Goal: Information Seeking & Learning: Learn about a topic

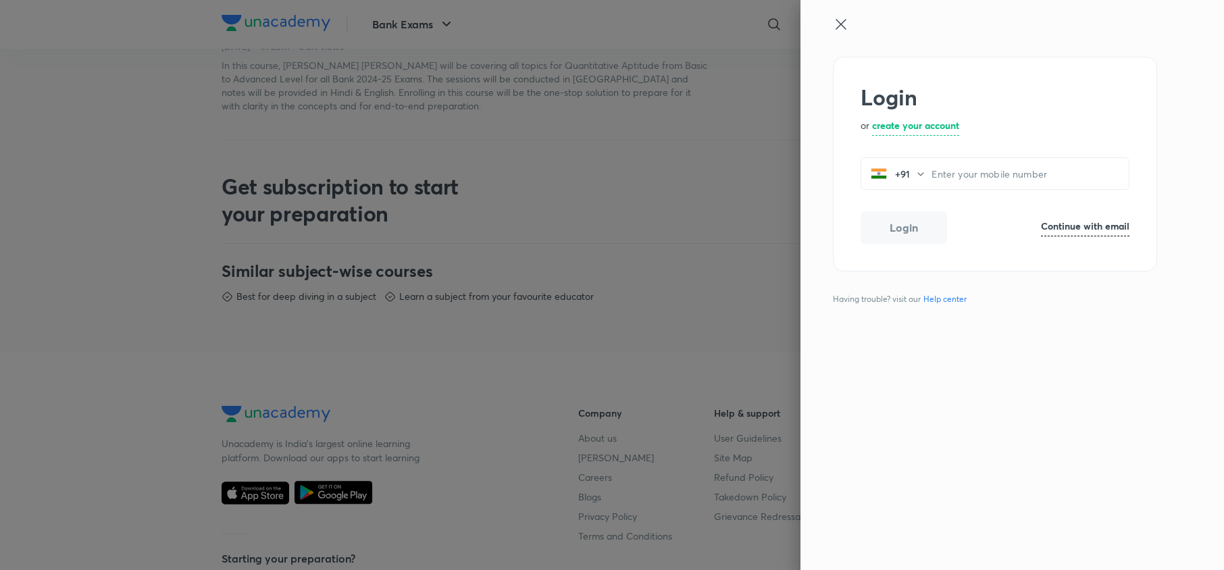
scroll to position [744, 0]
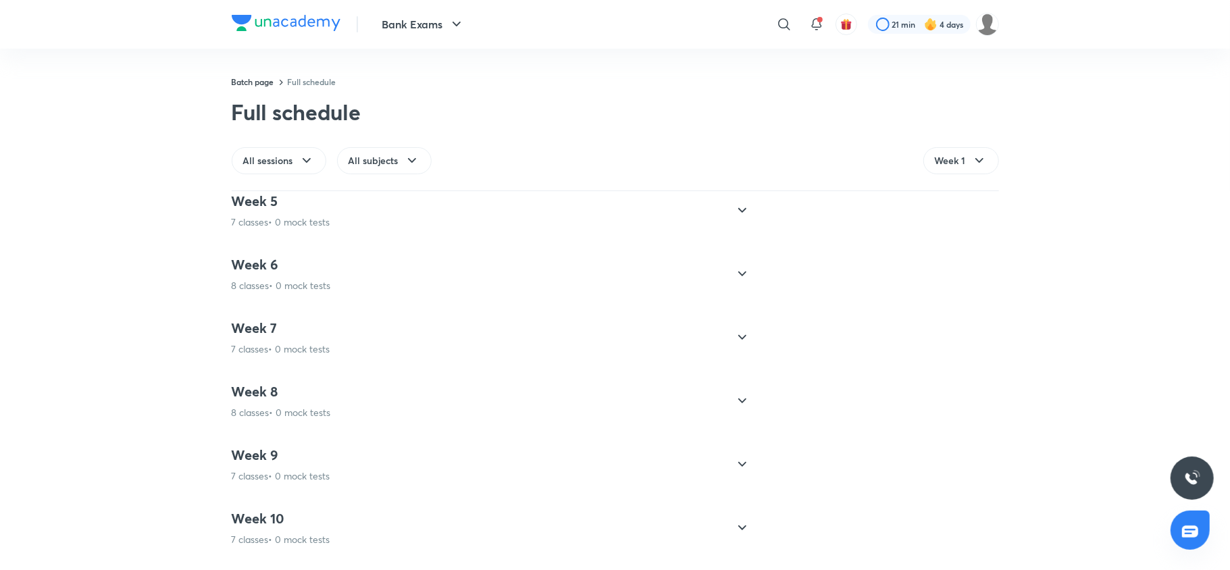
scroll to position [1134, 0]
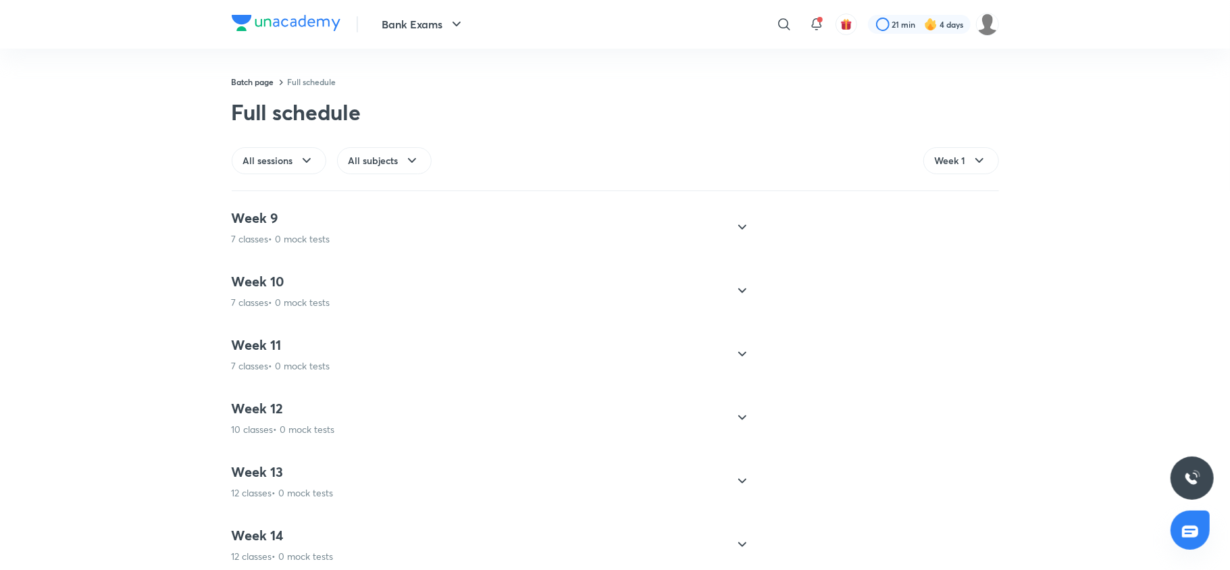
click at [255, 281] on h4 "Week 10" at bounding box center [281, 282] width 99 height 18
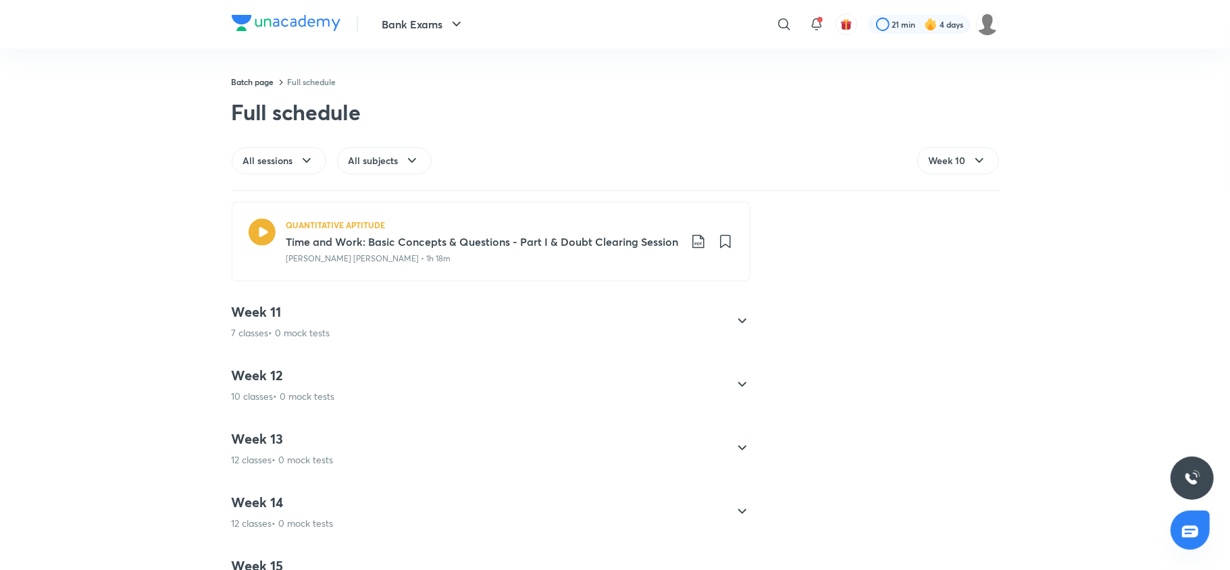
scroll to position [1463, 0]
click at [253, 325] on p "7 classes • 0 mock tests" at bounding box center [281, 330] width 99 height 14
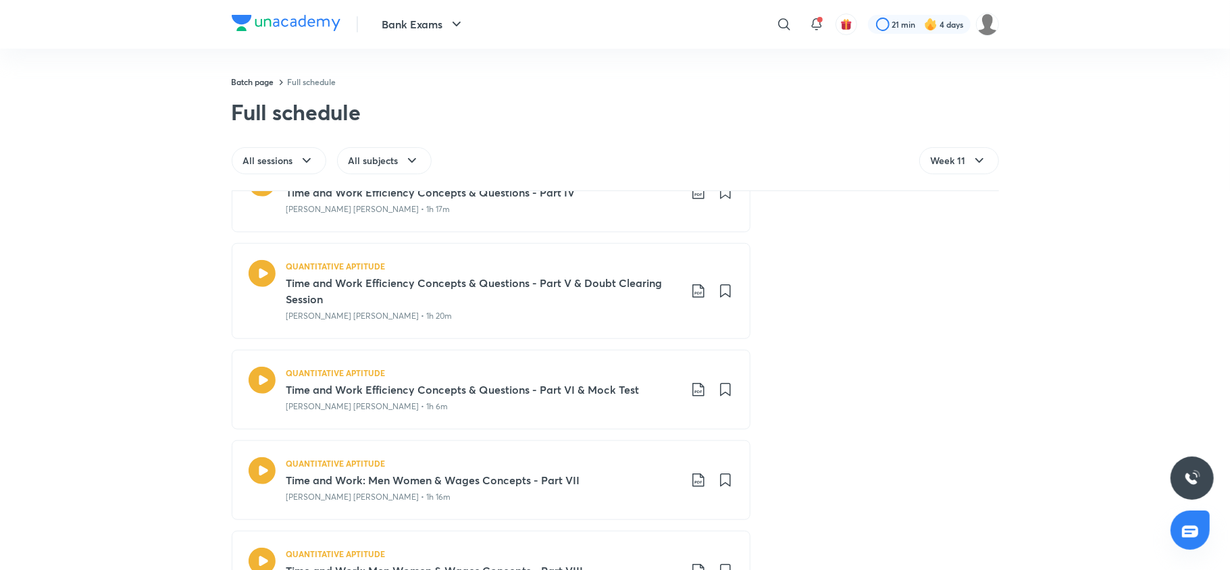
scroll to position [1297, 0]
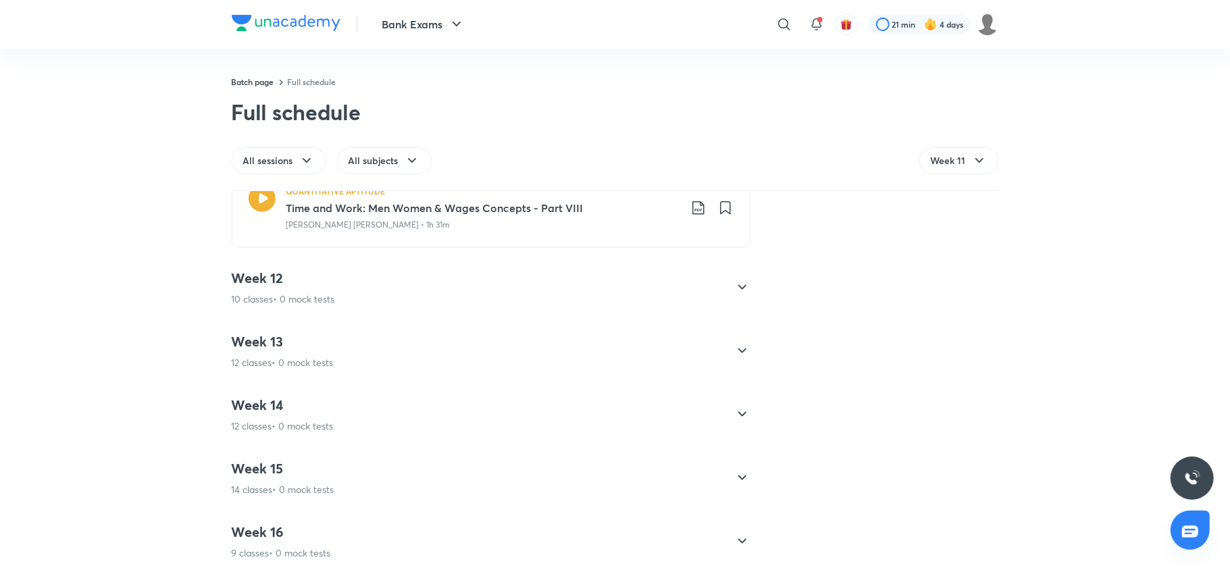
click at [255, 300] on p "10 classes • 0 mock tests" at bounding box center [283, 299] width 103 height 14
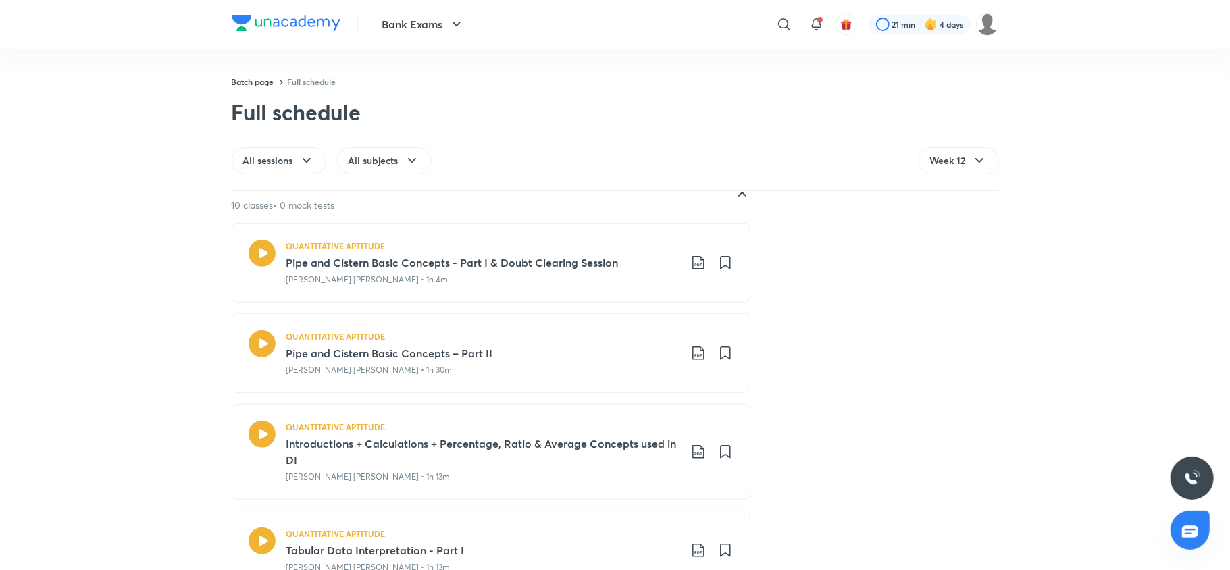
scroll to position [677, 0]
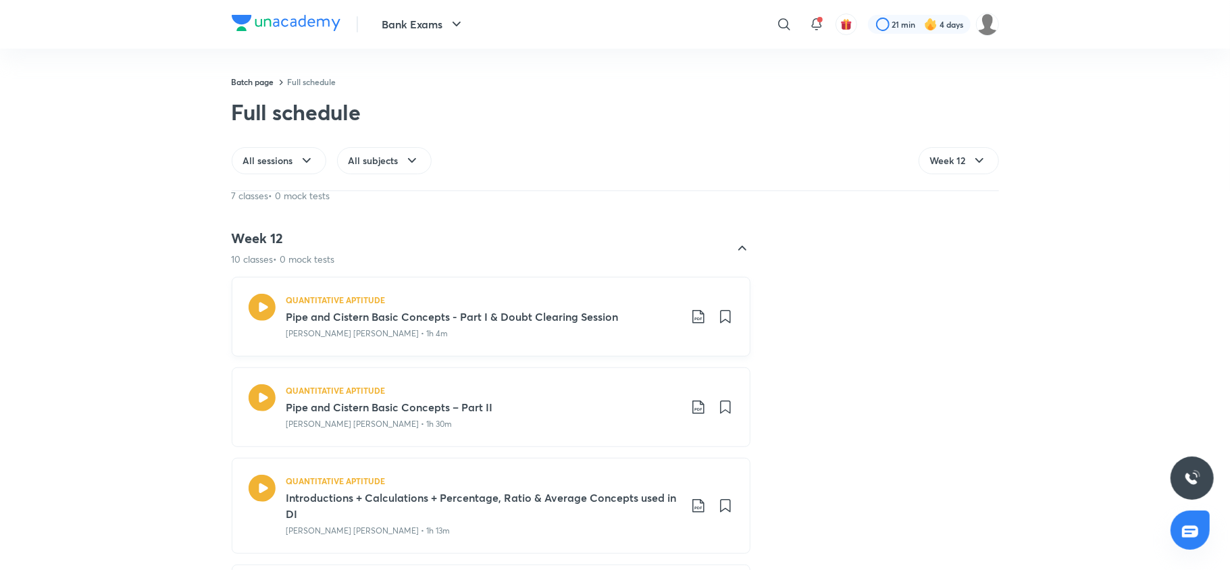
click at [255, 303] on icon at bounding box center [261, 307] width 27 height 27
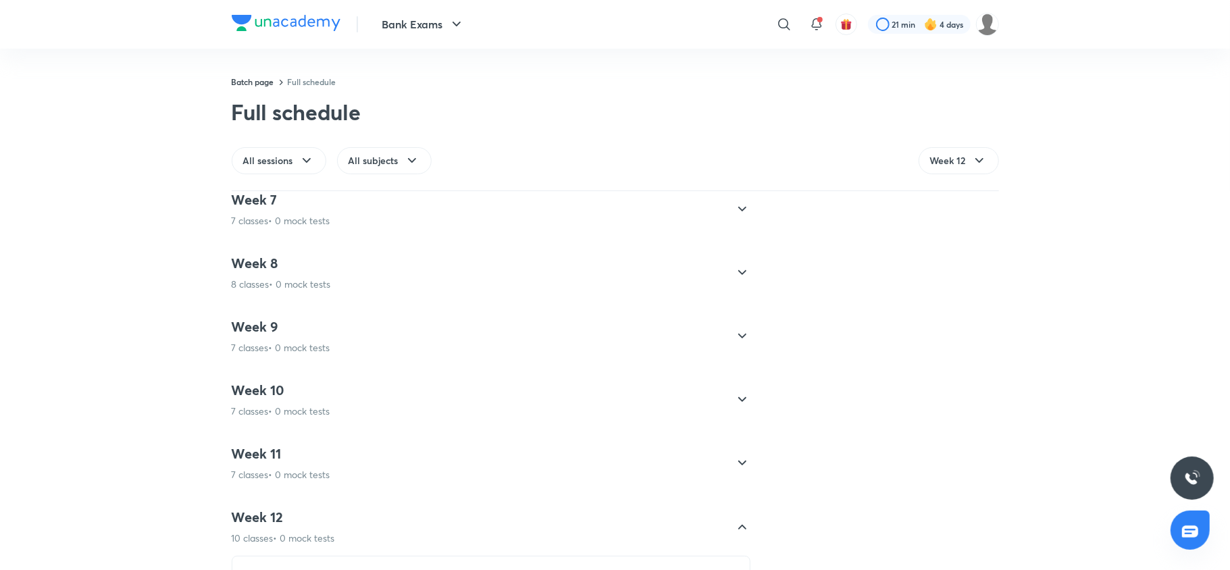
scroll to position [400, 0]
click at [317, 387] on h4 "Week 10" at bounding box center [281, 388] width 99 height 18
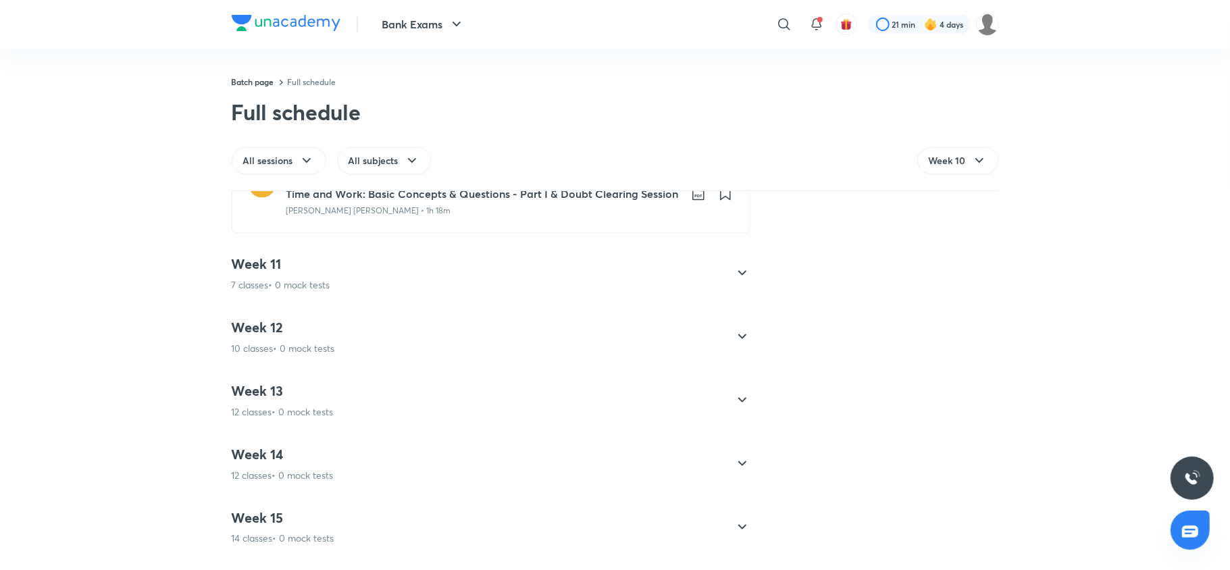
scroll to position [1313, 0]
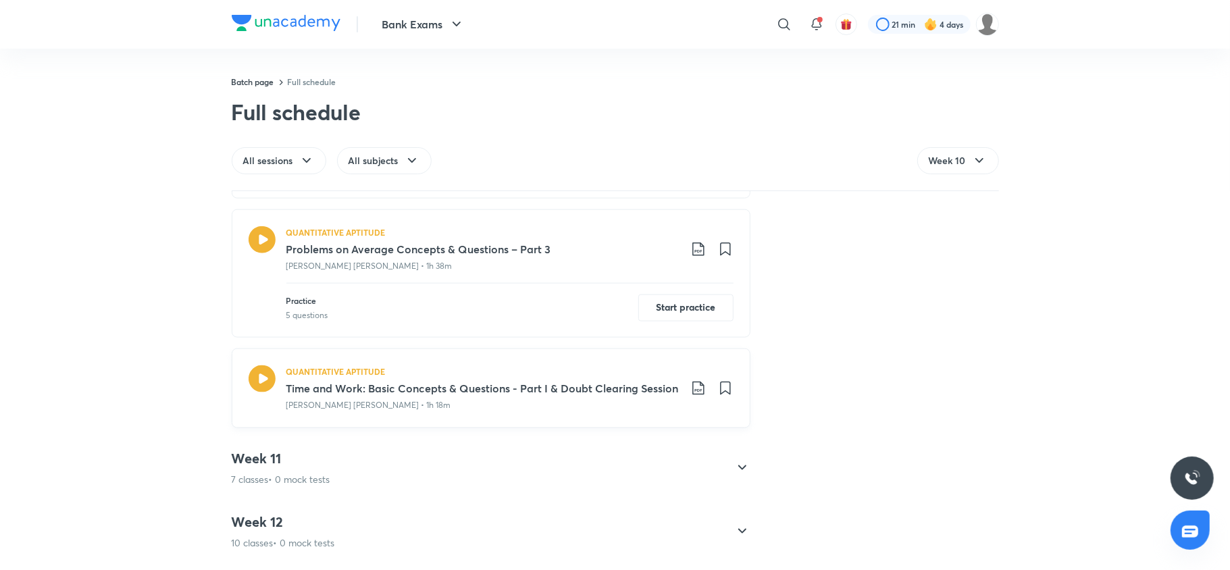
click at [258, 387] on icon at bounding box center [261, 378] width 27 height 27
